Goal: Check status

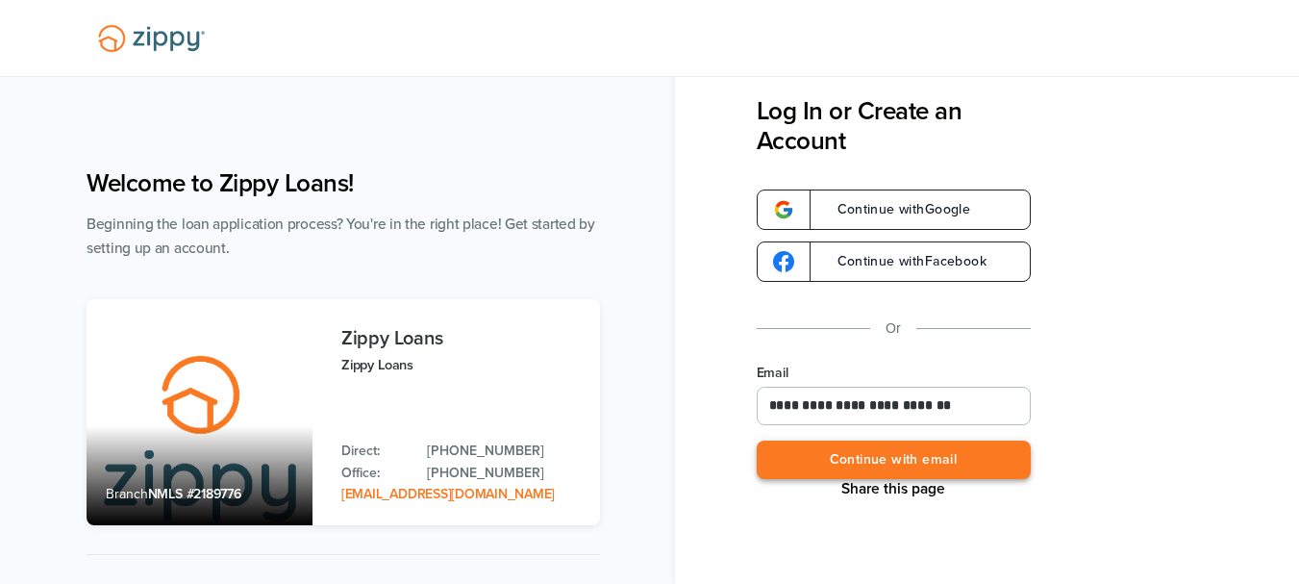
type input "**********"
click at [962, 463] on button "Continue with email" at bounding box center [894, 459] width 274 height 39
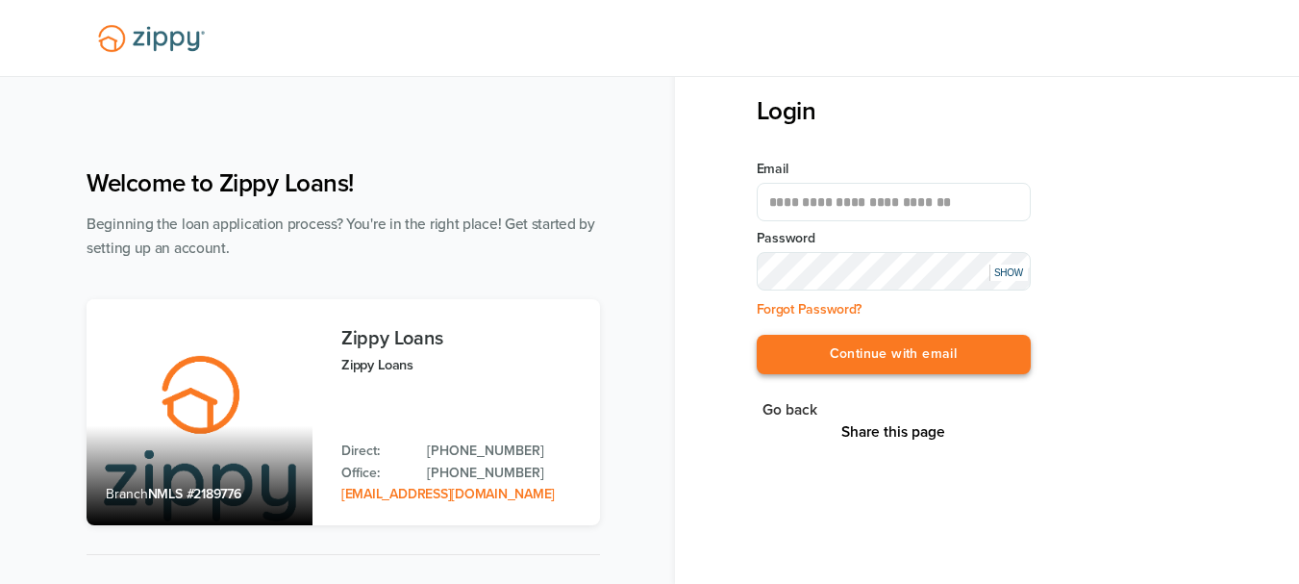
click at [943, 363] on button "Continue with email" at bounding box center [894, 354] width 274 height 39
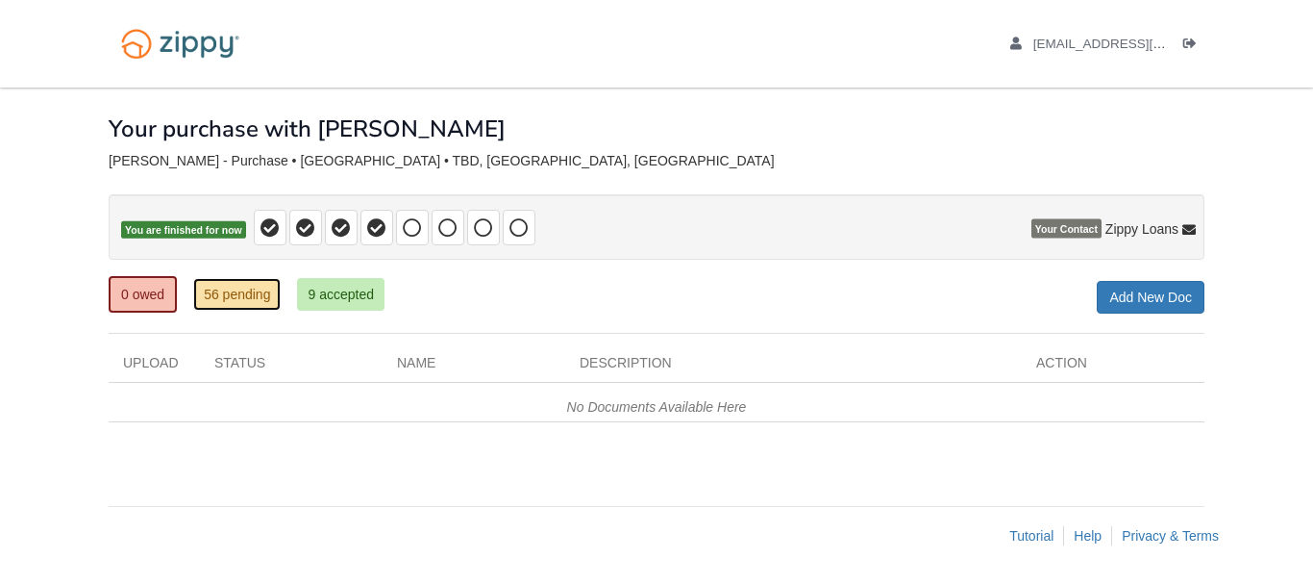
click at [255, 286] on link "56 pending" at bounding box center [237, 294] width 88 height 33
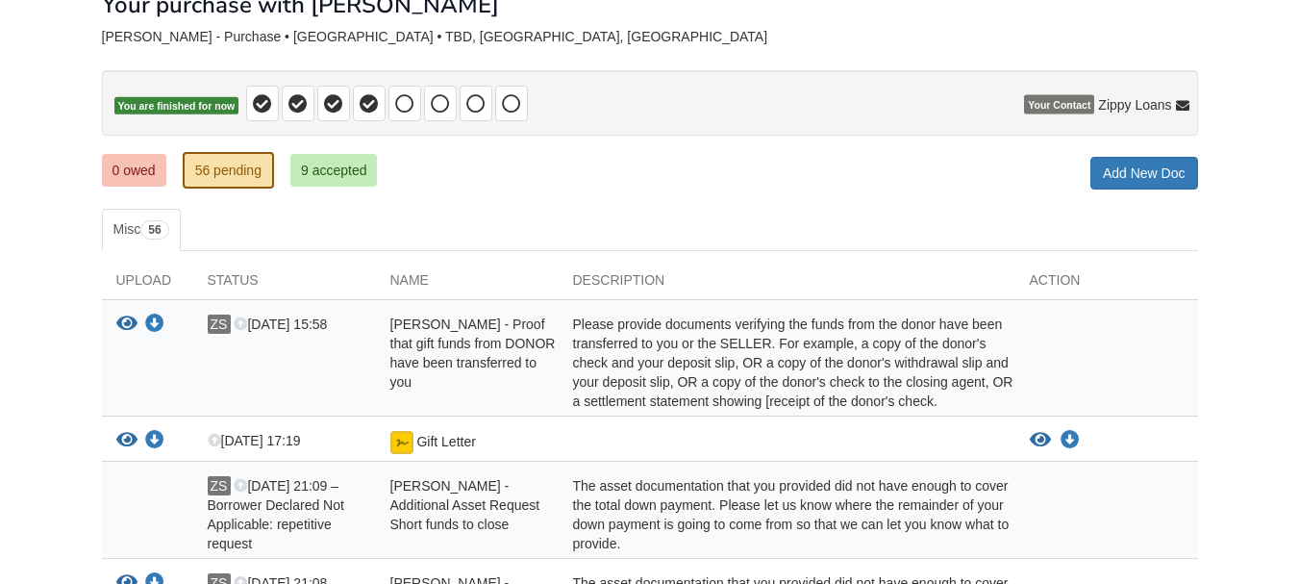
scroll to position [96, 0]
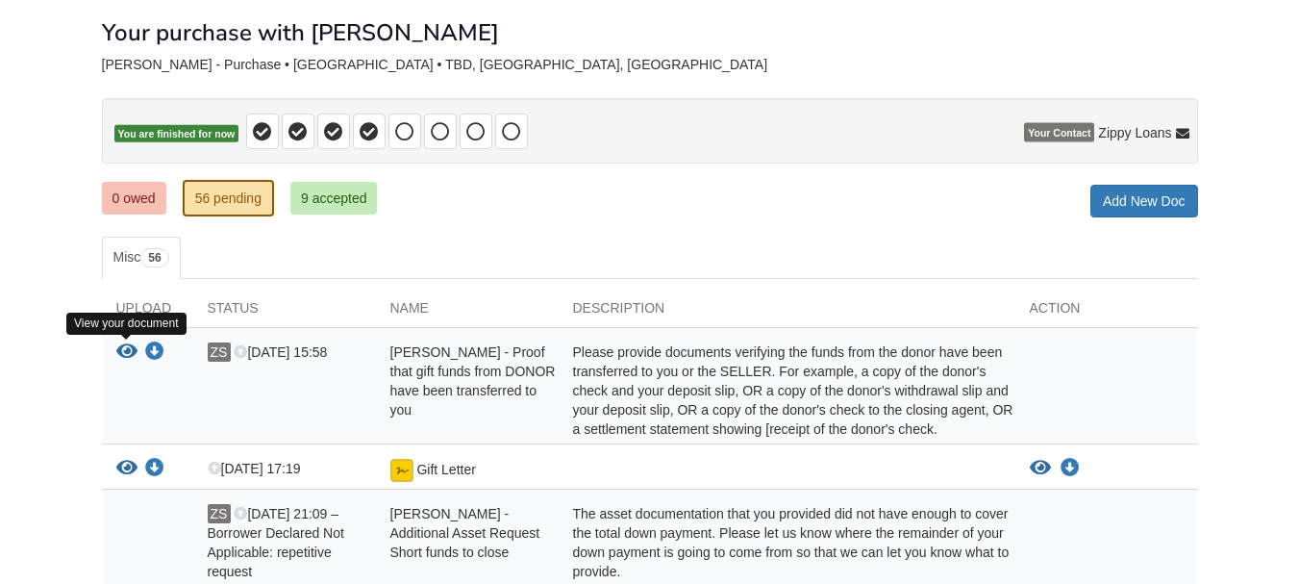
click at [128, 355] on icon "View Zachary Stephenson - Proof that gift funds from DONOR have been transferre…" at bounding box center [126, 351] width 21 height 19
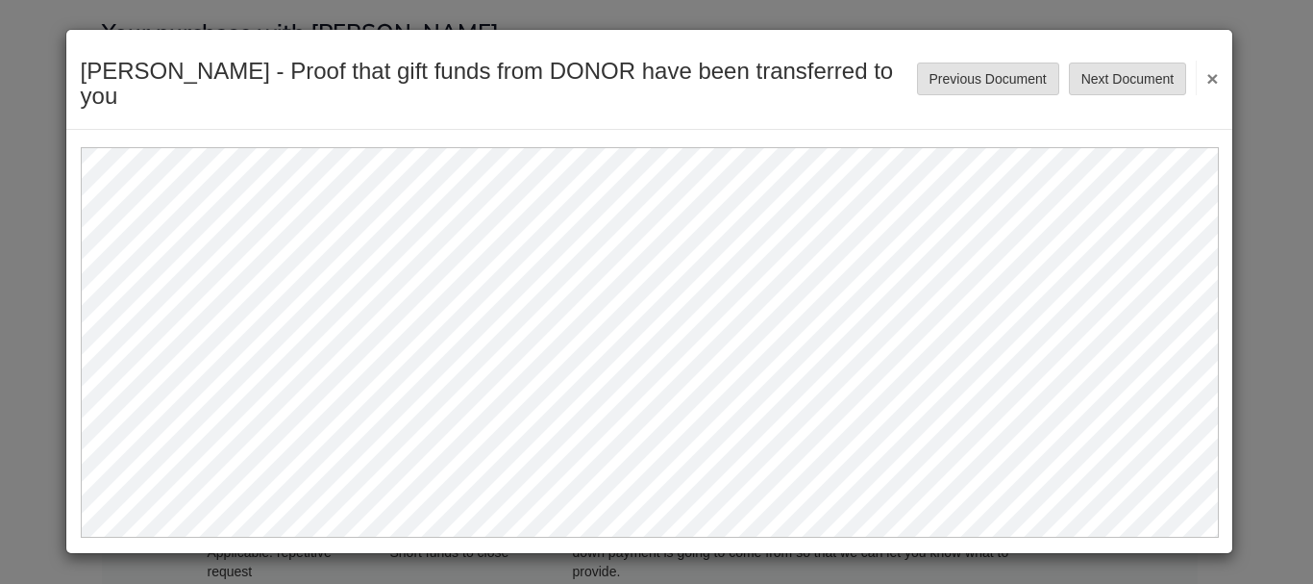
click at [1216, 75] on button "×" at bounding box center [1207, 78] width 22 height 35
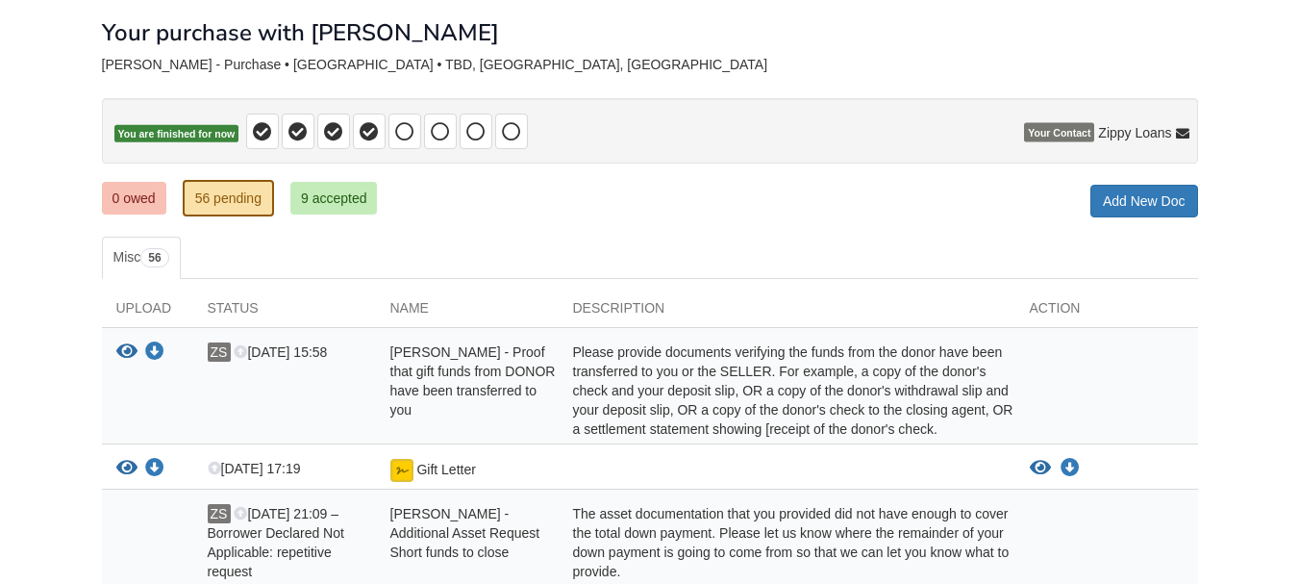
scroll to position [0, 0]
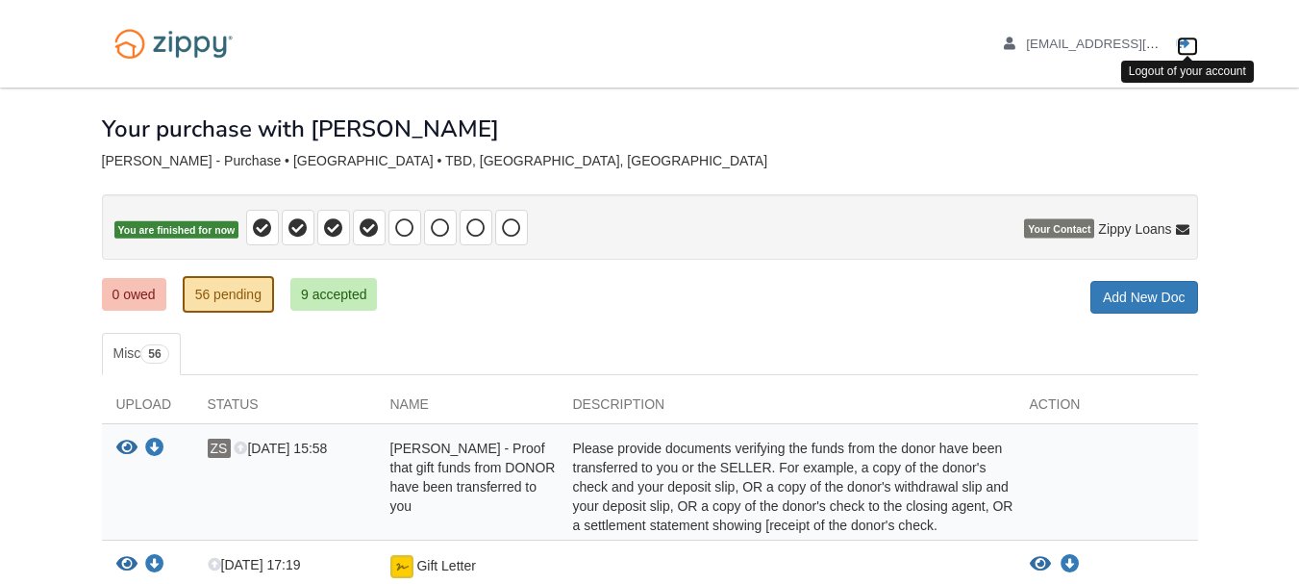
click at [1183, 44] on icon "Log out" at bounding box center [1183, 44] width 13 height 13
